Goal: Task Accomplishment & Management: Use online tool/utility

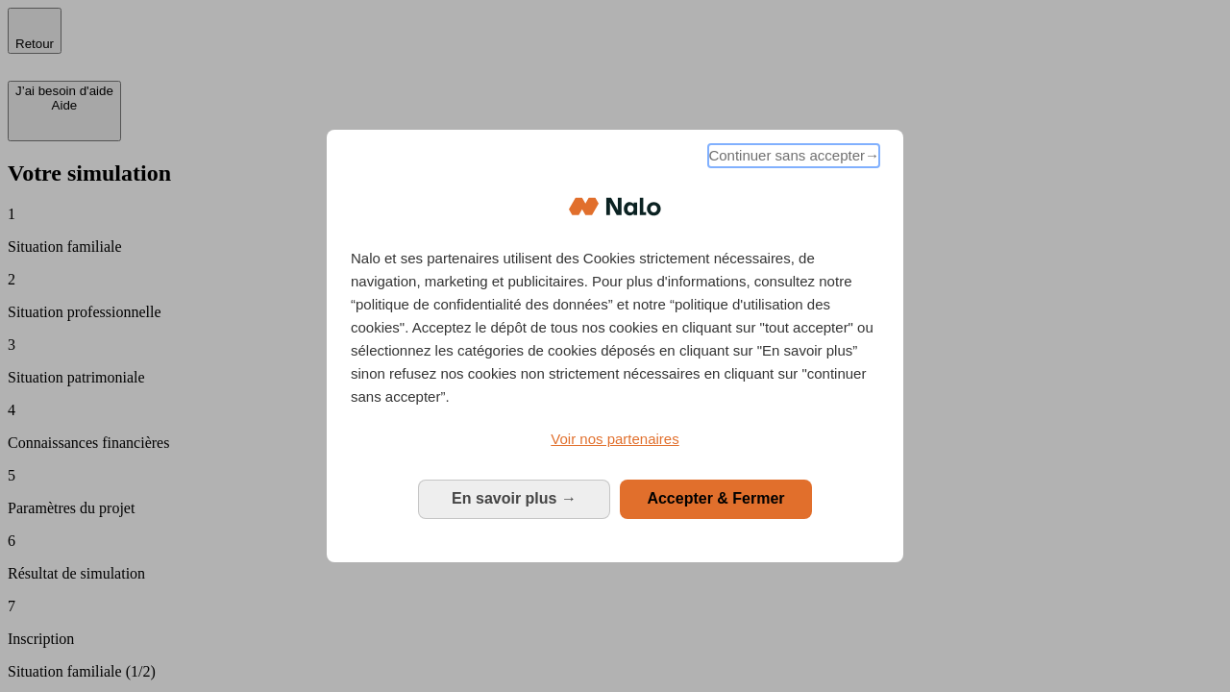
click at [792, 159] on span "Continuer sans accepter →" at bounding box center [793, 155] width 171 height 23
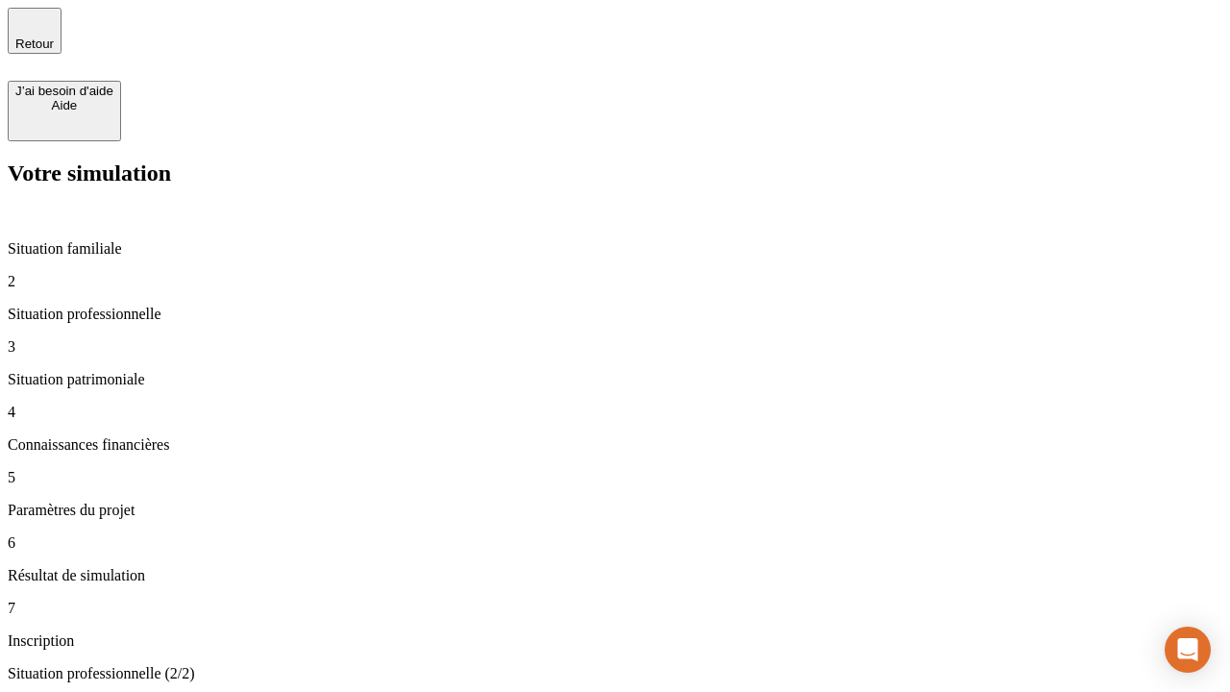
type input "30 000"
type input "1 000"
